Goal: Find specific page/section: Find specific page/section

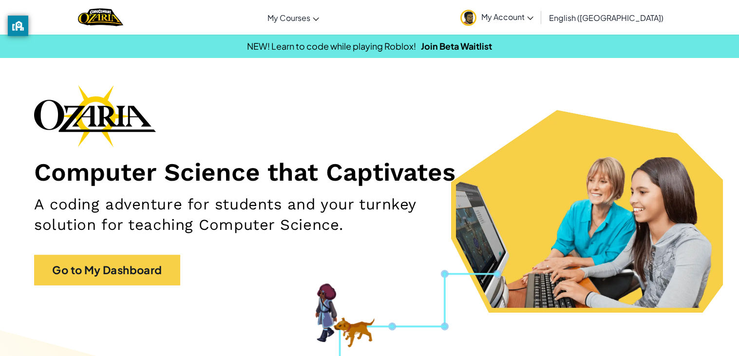
click at [534, 21] on span "My Account" at bounding box center [507, 17] width 52 height 10
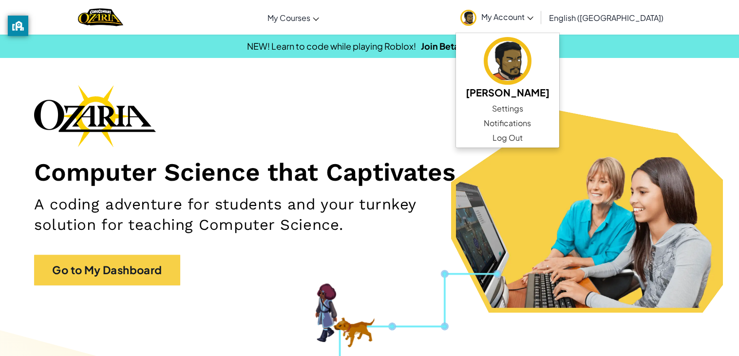
click at [538, 22] on link "My Account" at bounding box center [497, 17] width 83 height 31
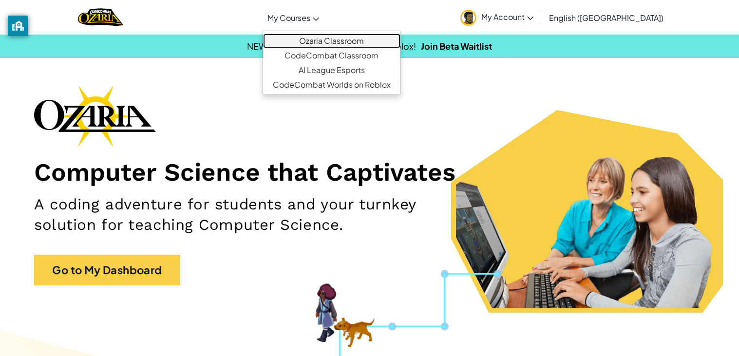
click at [344, 37] on link "Ozaria Classroom" at bounding box center [331, 41] width 137 height 15
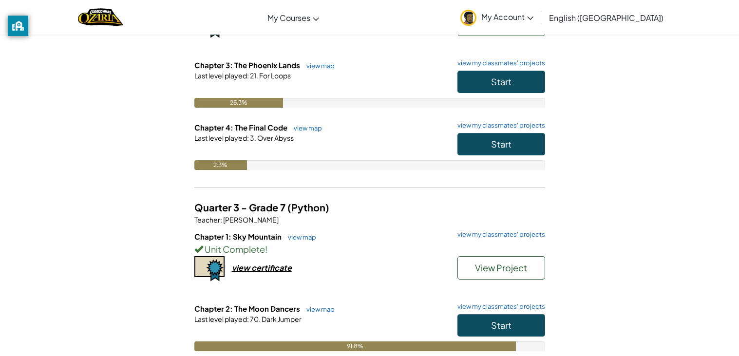
scroll to position [164, 0]
